Goal: Check status: Check status

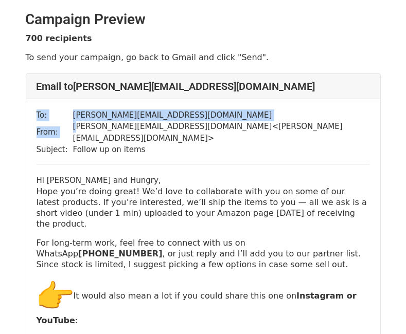
drag, startPoint x: 76, startPoint y: 129, endPoint x: 267, endPoint y: 126, distance: 190.9
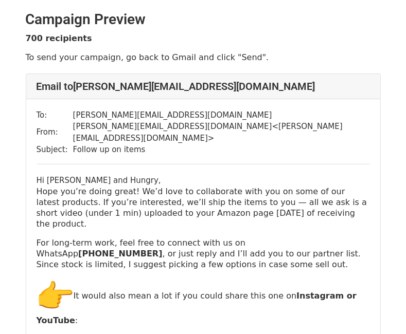
drag, startPoint x: 267, startPoint y: 126, endPoint x: 251, endPoint y: 148, distance: 27.3
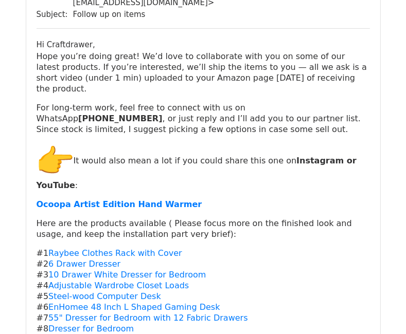
scroll to position [2143, 0]
